Goal: Find specific page/section: Find specific page/section

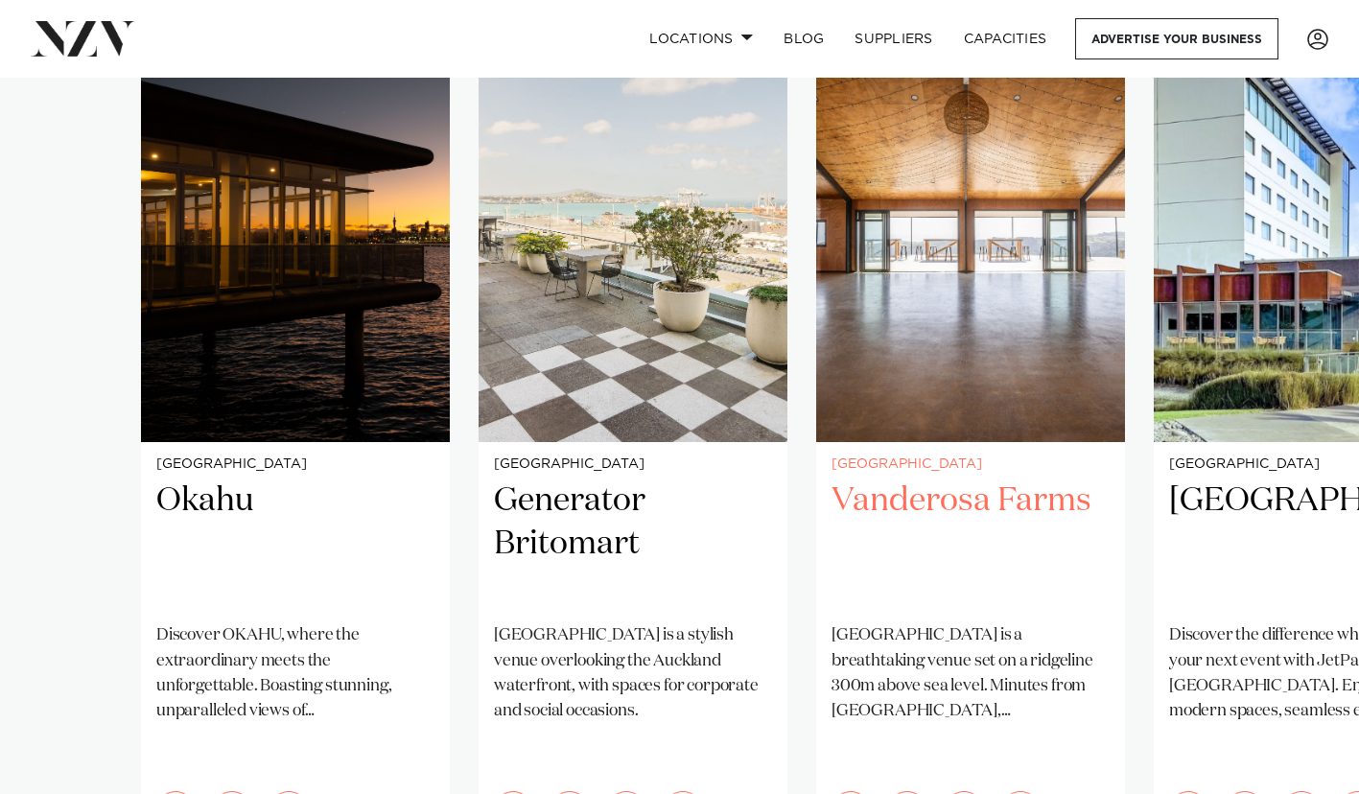
scroll to position [1415, 0]
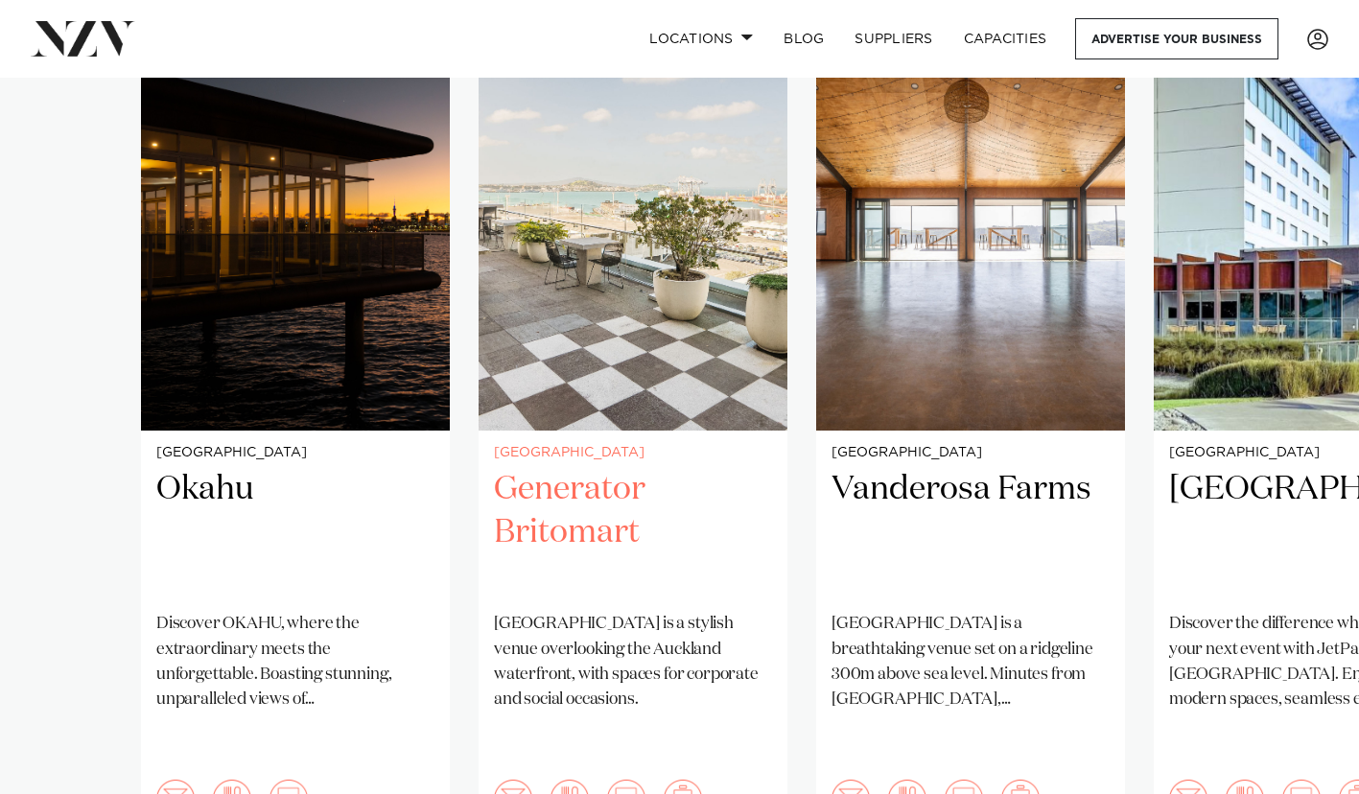
click at [617, 468] on h2 "Generator Britomart" at bounding box center [633, 533] width 278 height 130
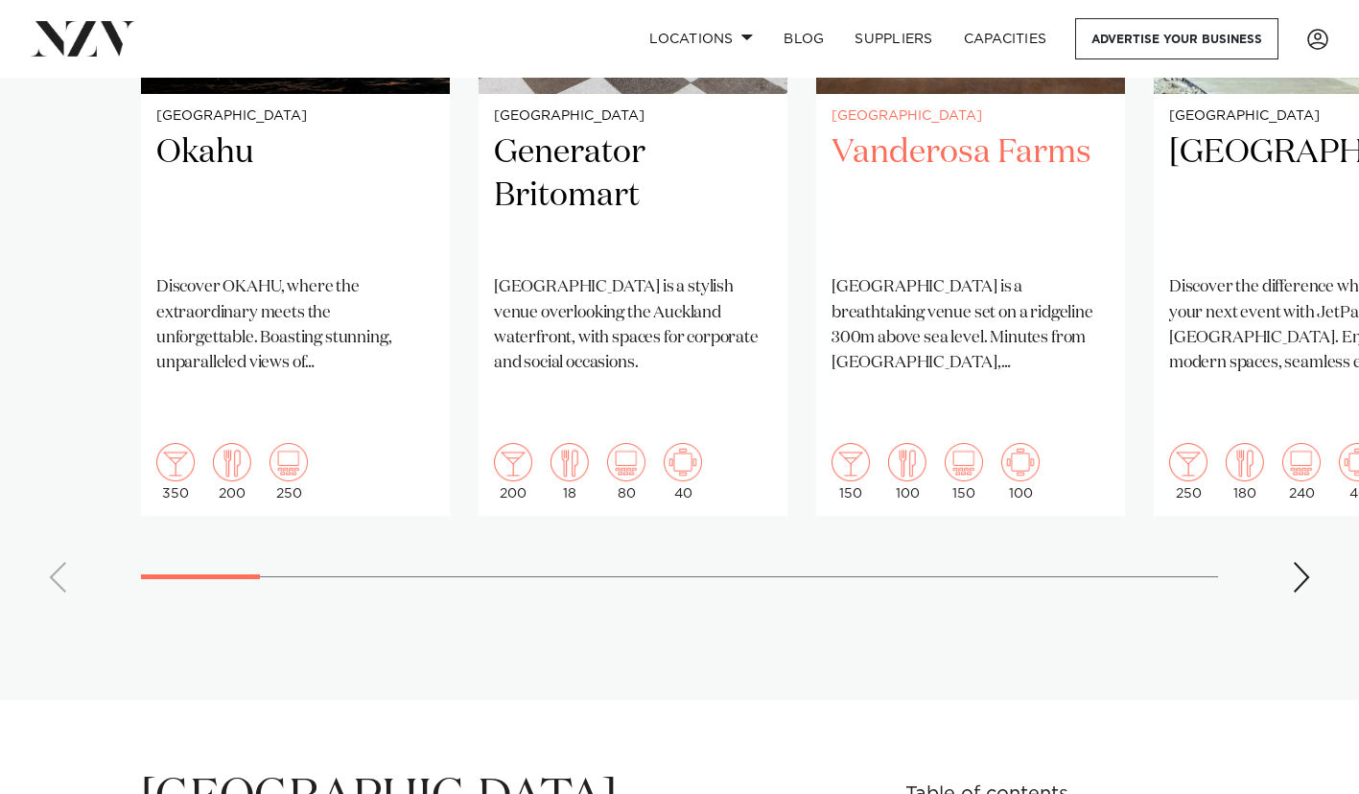
scroll to position [1751, 0]
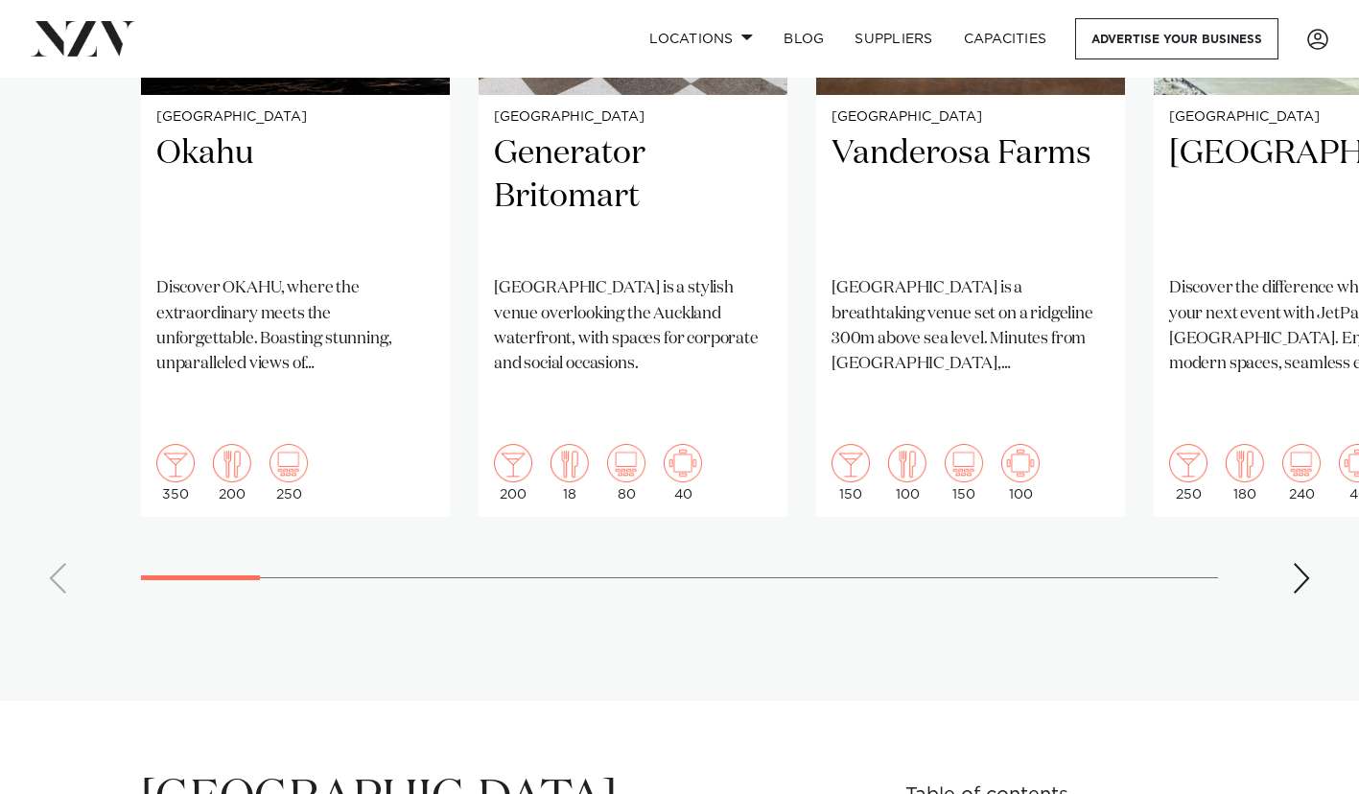
click at [1295, 563] on div "Next slide" at bounding box center [1301, 578] width 19 height 31
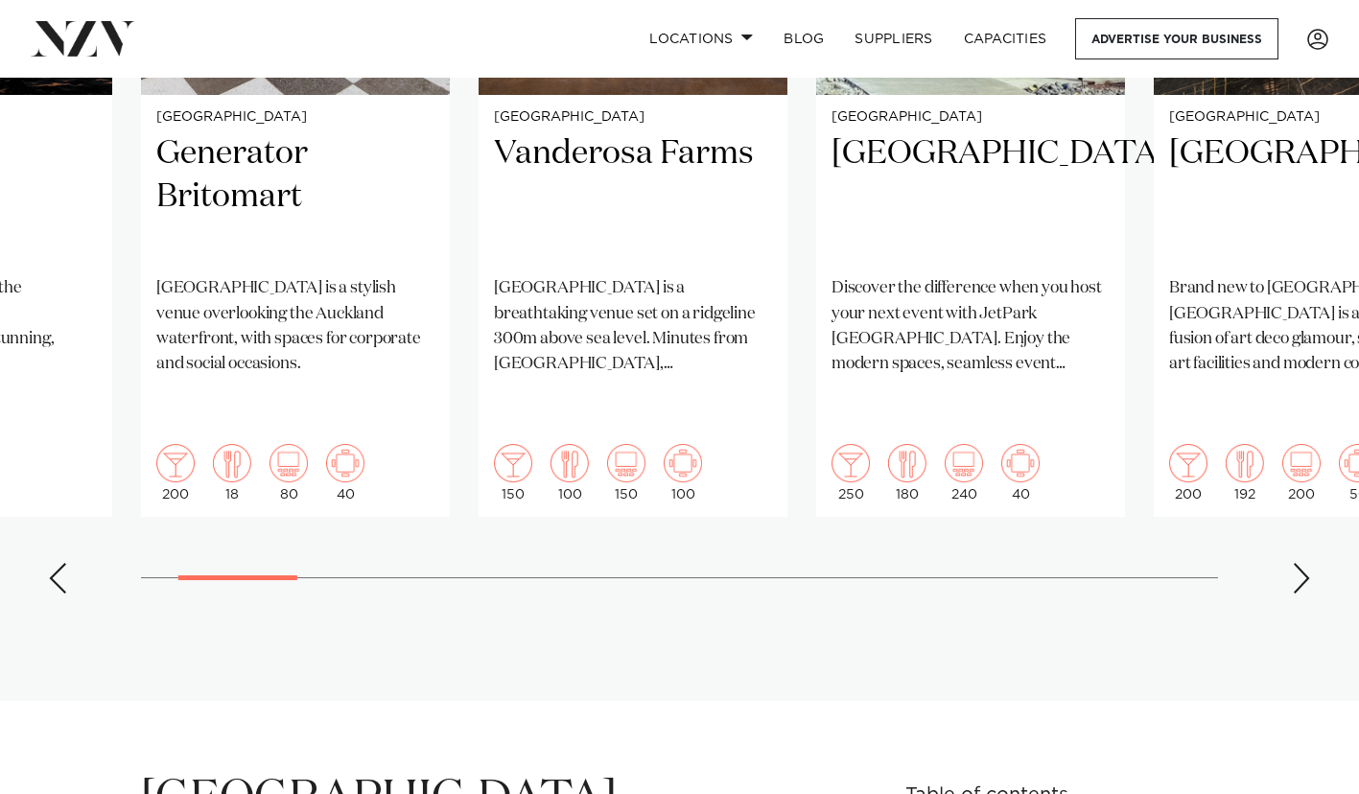
click at [1299, 563] on div "Next slide" at bounding box center [1301, 578] width 19 height 31
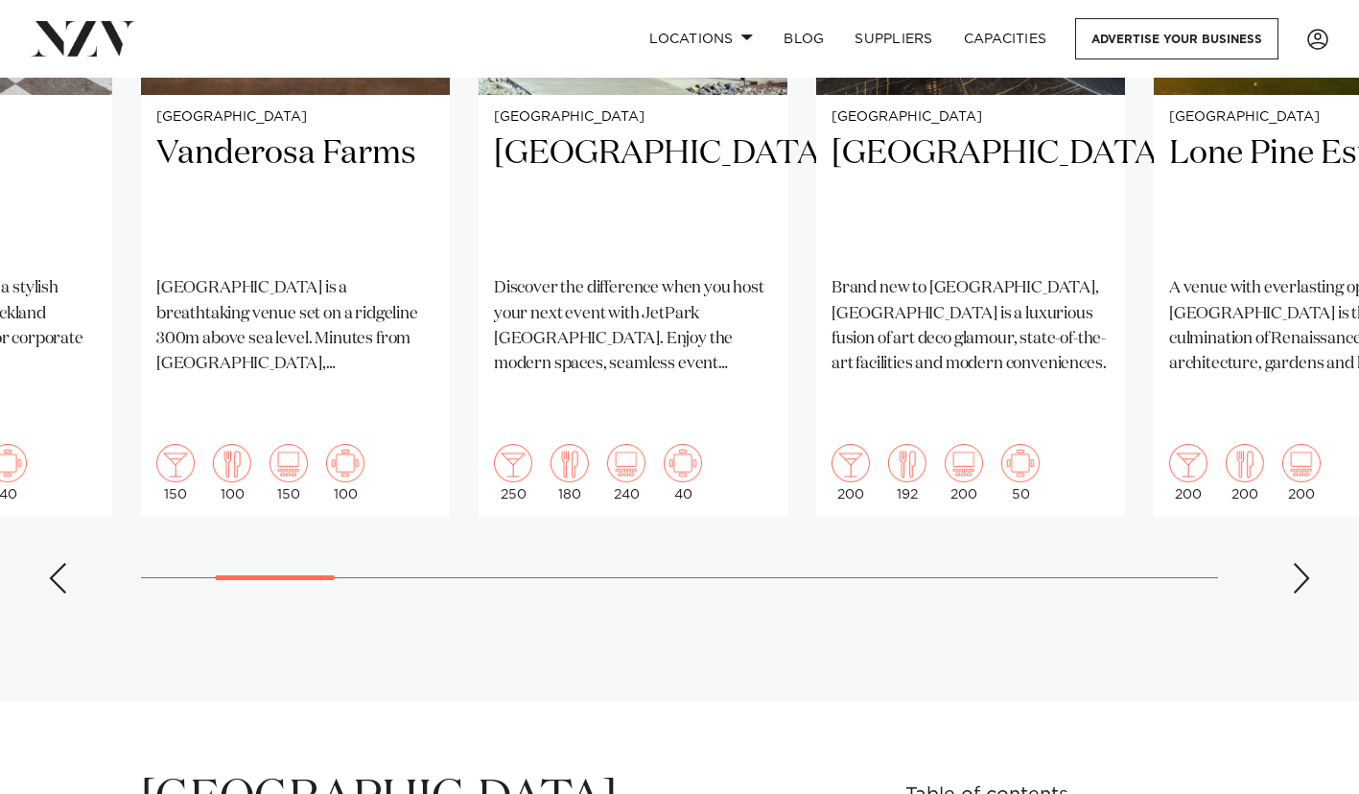
click at [1299, 563] on div "Next slide" at bounding box center [1301, 578] width 19 height 31
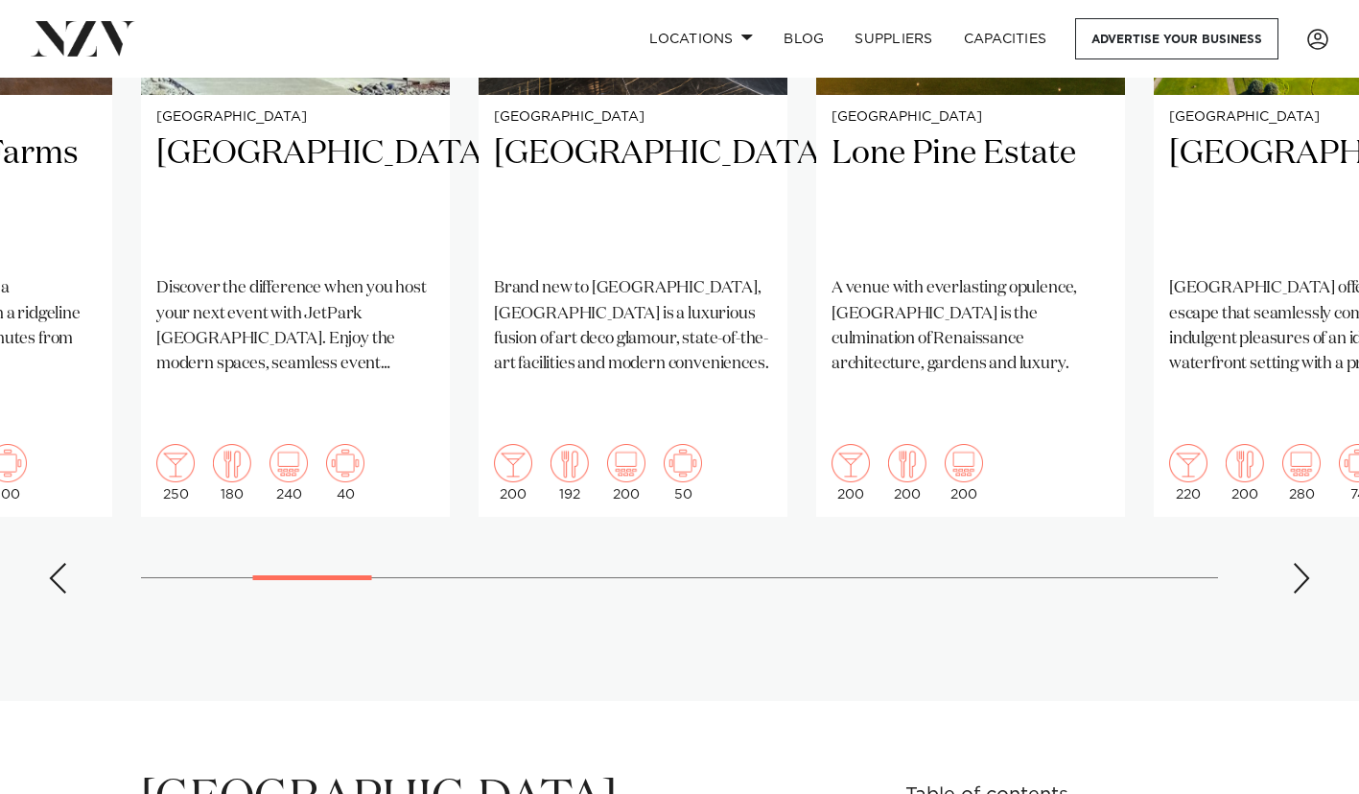
click at [1299, 563] on div "Next slide" at bounding box center [1301, 578] width 19 height 31
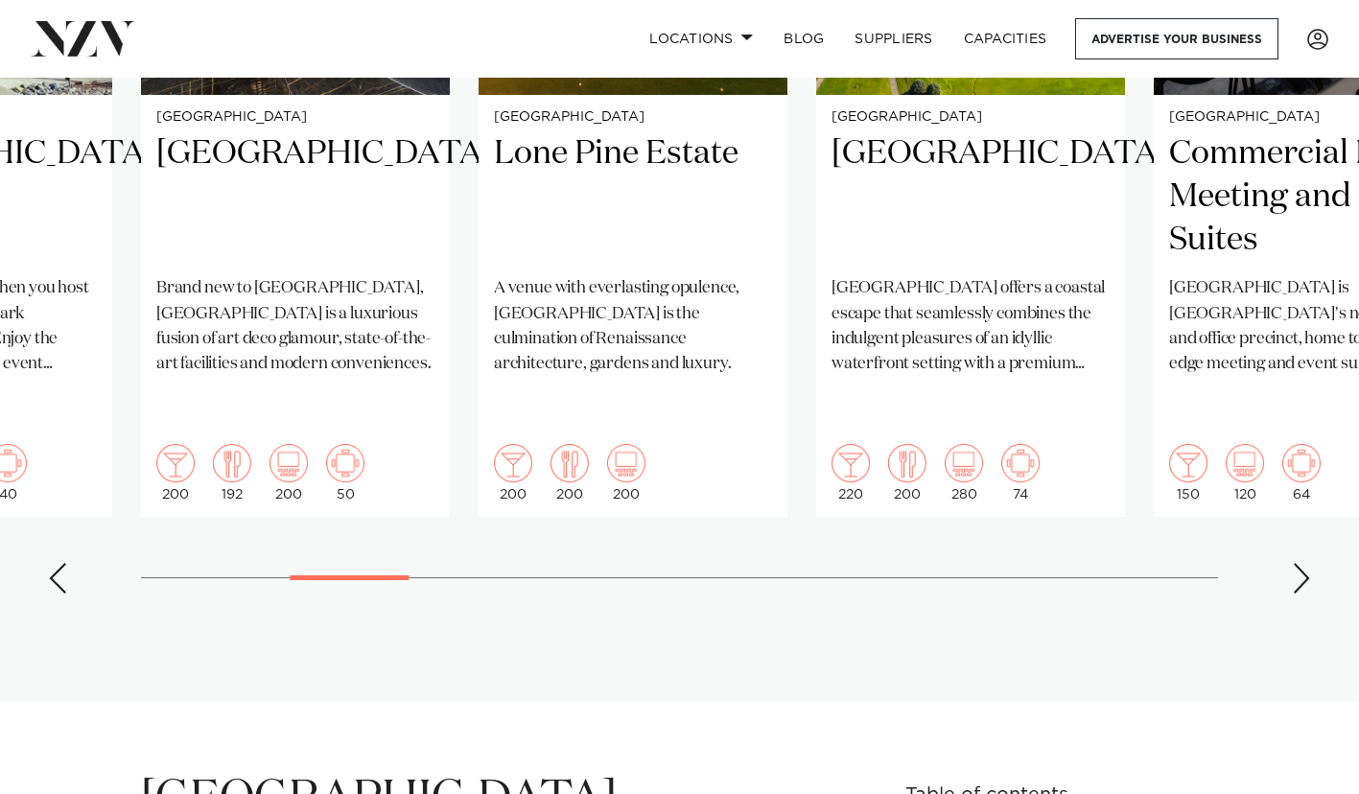
click at [1299, 563] on div "Next slide" at bounding box center [1301, 578] width 19 height 31
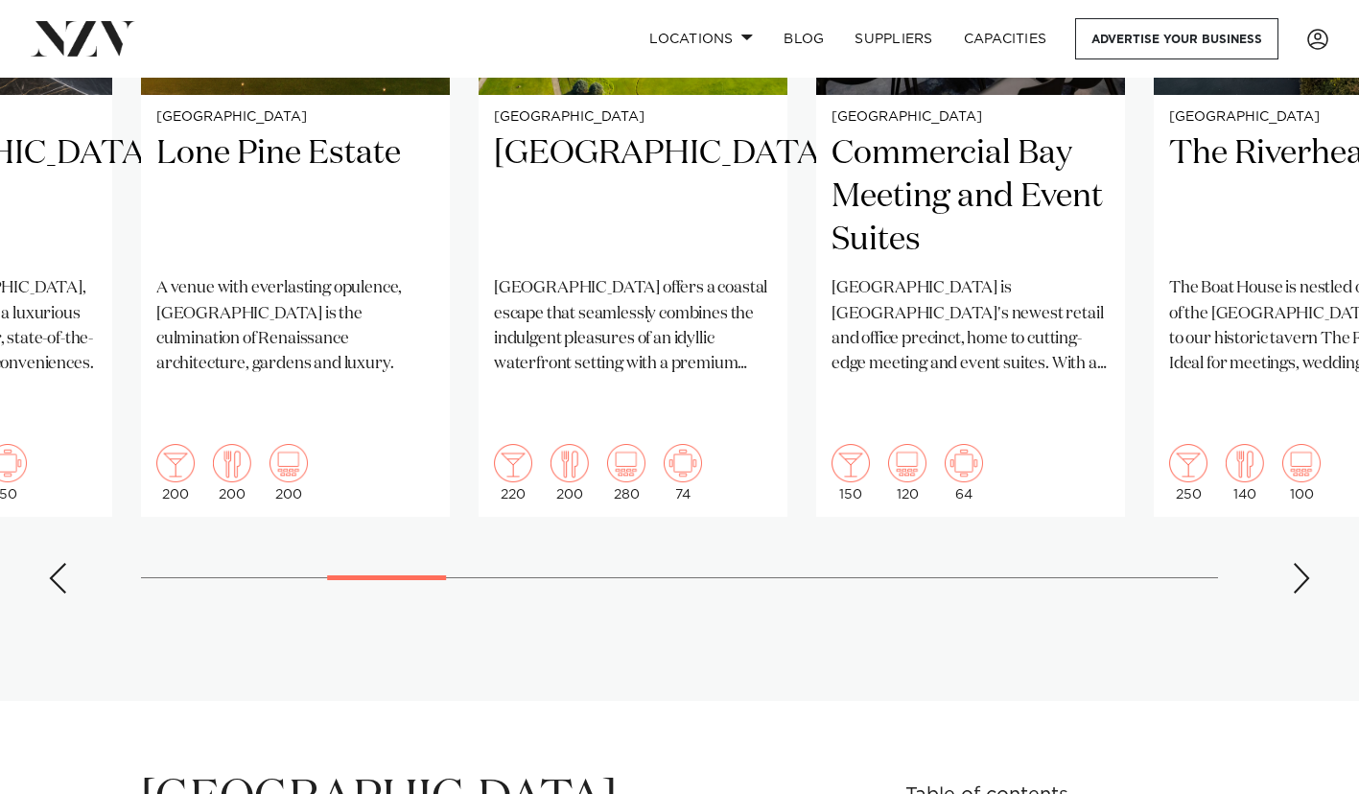
click at [1299, 563] on div "Next slide" at bounding box center [1301, 578] width 19 height 31
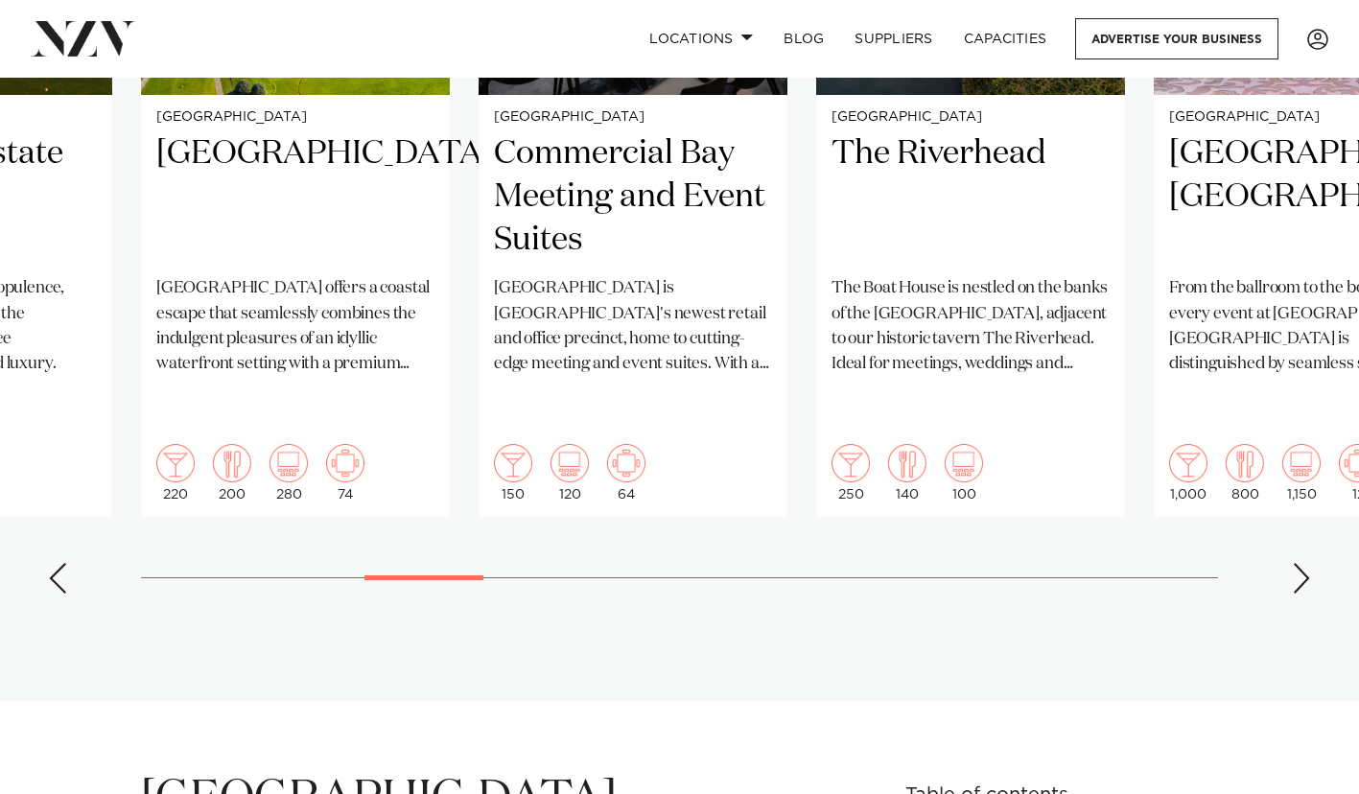
click at [1299, 563] on div "Next slide" at bounding box center [1301, 578] width 19 height 31
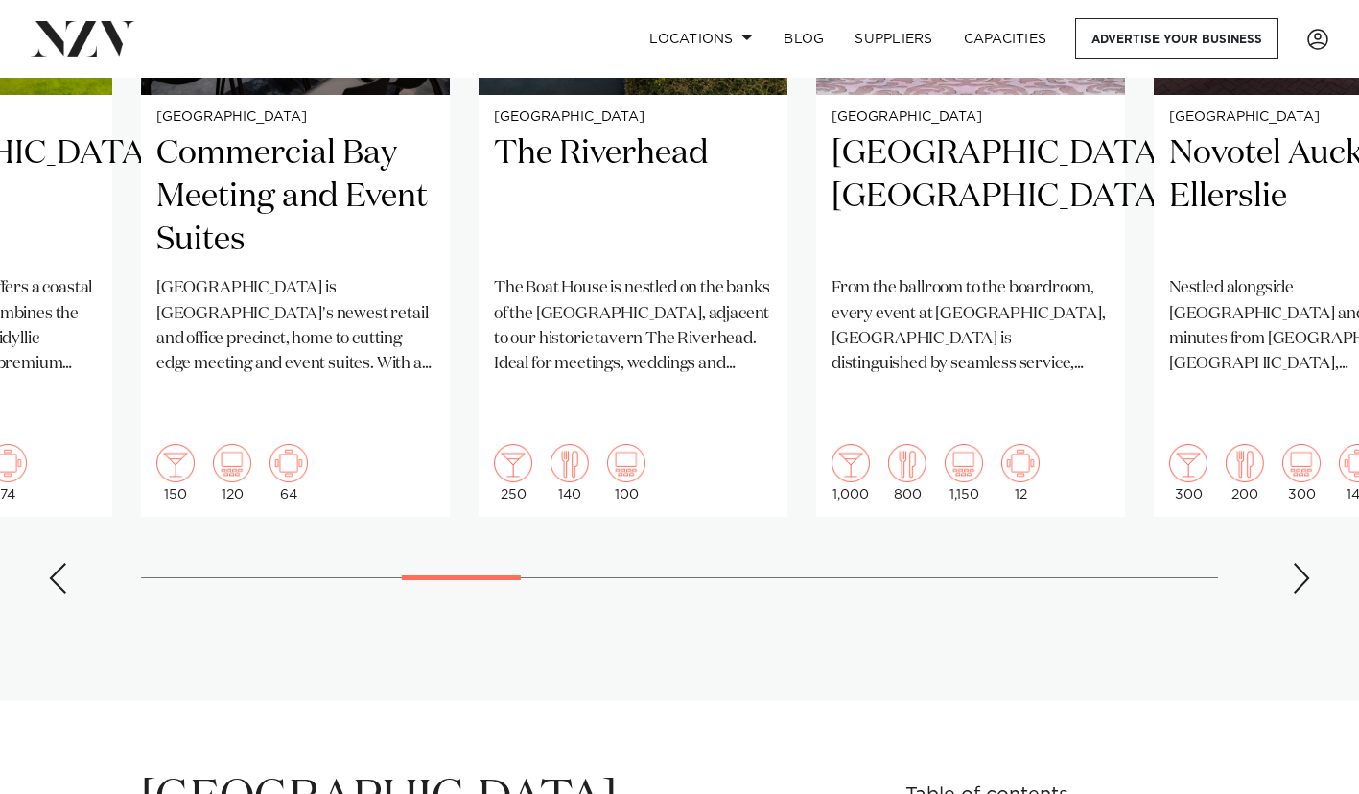
click at [1299, 563] on div "Next slide" at bounding box center [1301, 578] width 19 height 31
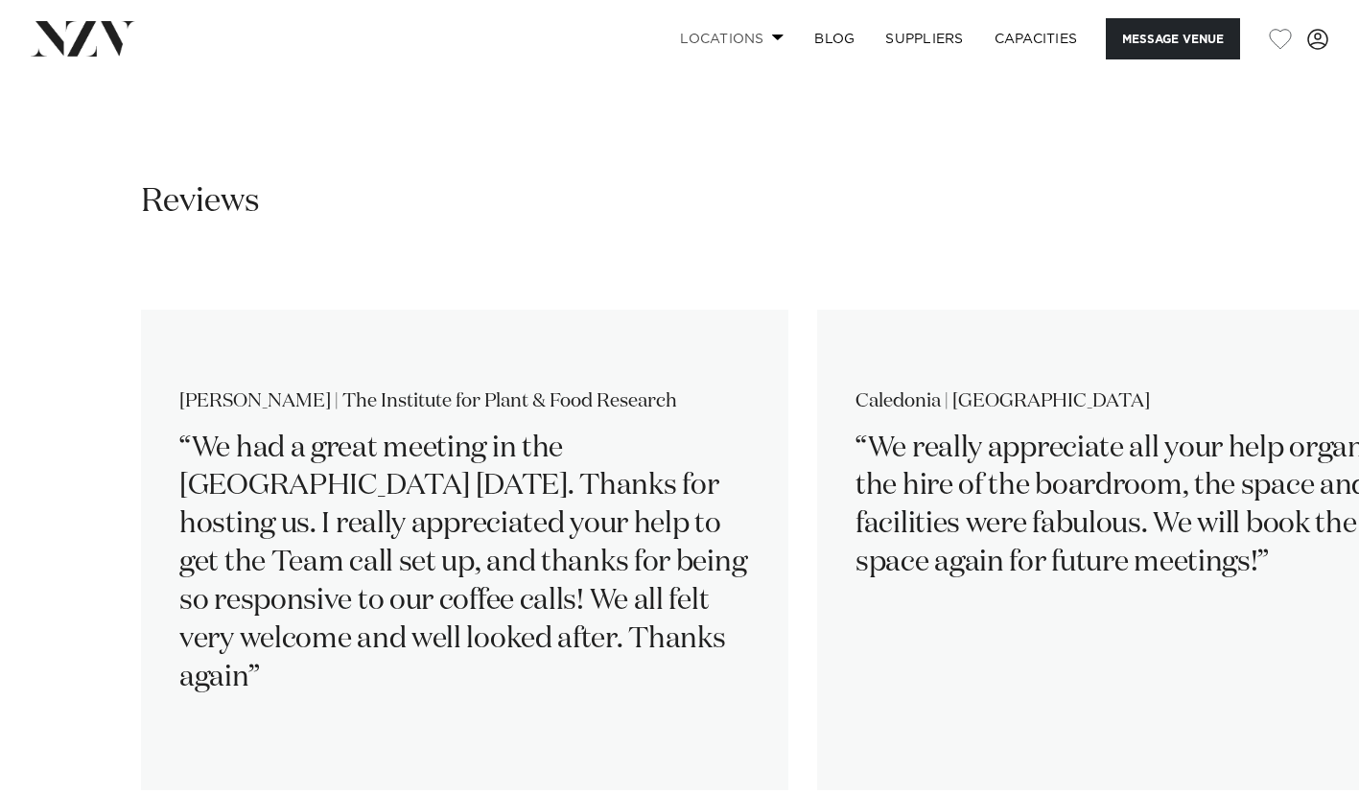
scroll to position [2734, 0]
